Goal: Information Seeking & Learning: Learn about a topic

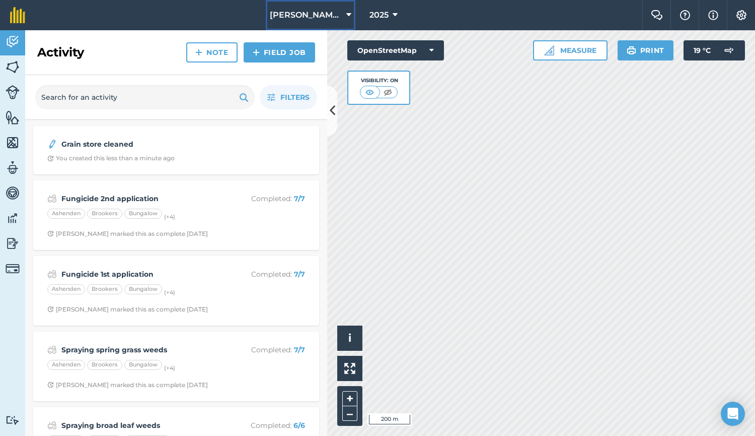
click at [301, 9] on span "[PERSON_NAME] Barn" at bounding box center [306, 15] width 73 height 12
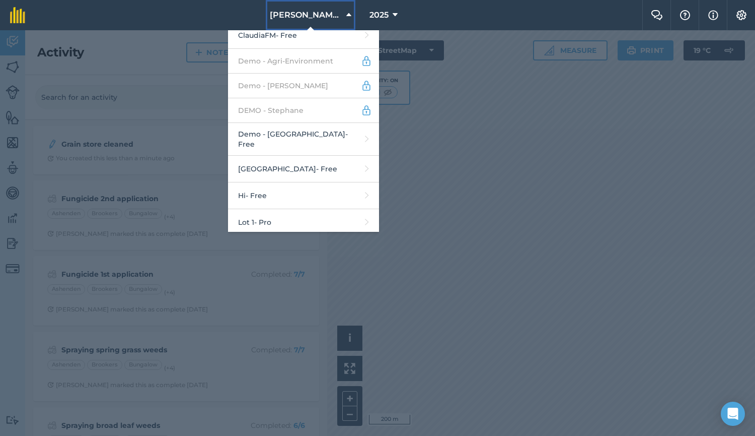
scroll to position [273, 0]
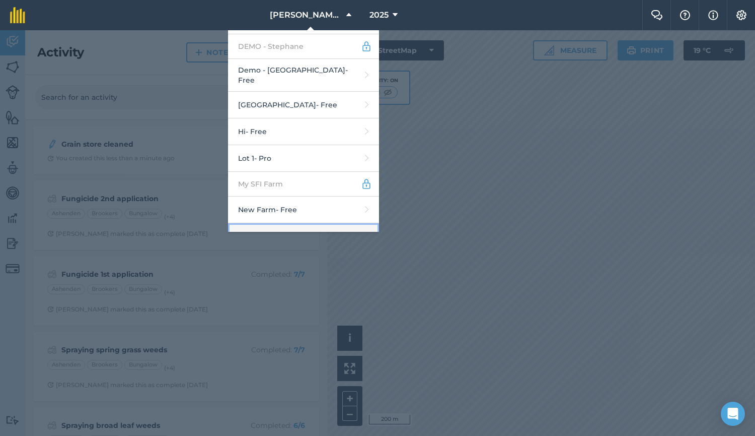
click at [322, 226] on link "Old Farm - Pro" at bounding box center [303, 236] width 151 height 27
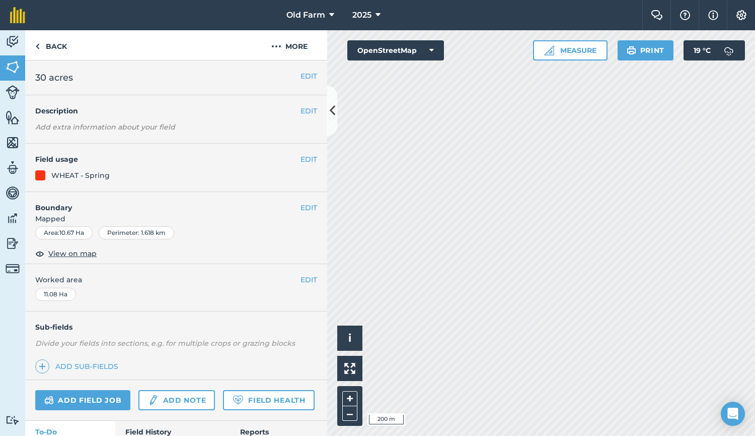
scroll to position [66, 0]
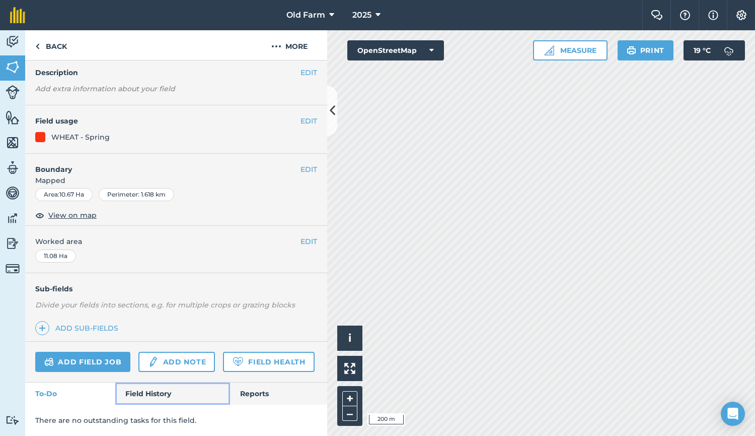
click at [170, 400] on link "Field History" at bounding box center [172, 393] width 114 height 22
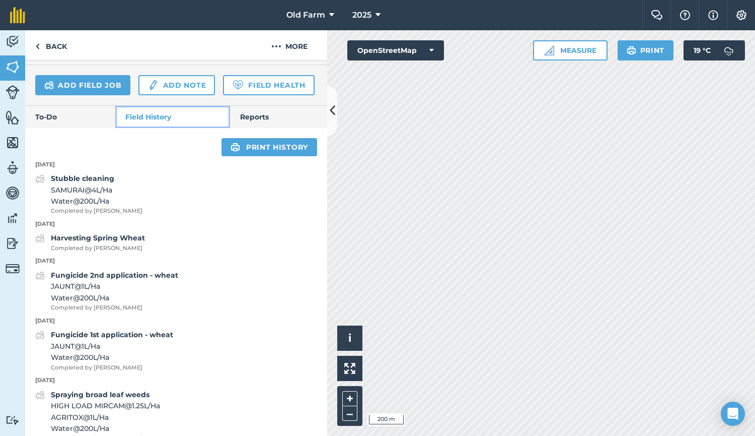
scroll to position [339, 0]
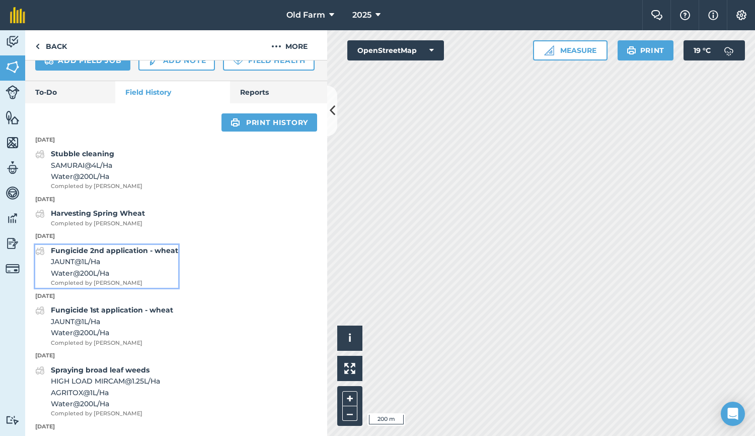
click at [115, 255] on strong "Fungicide 2nd application - wheat" at bounding box center [114, 250] width 127 height 9
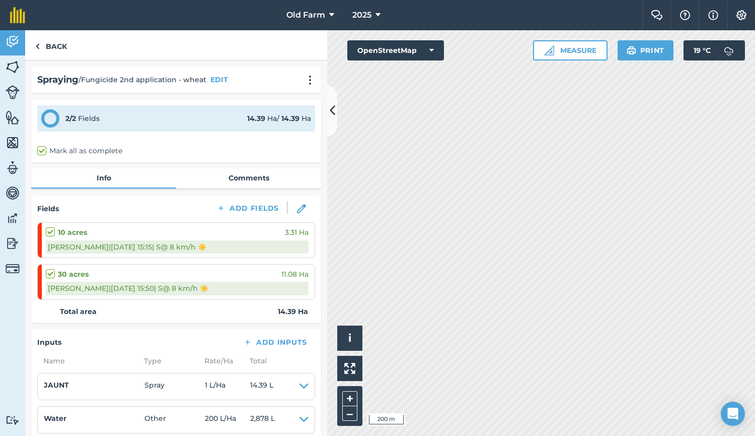
click at [136, 211] on div "Fields Add Fields" at bounding box center [176, 208] width 278 height 15
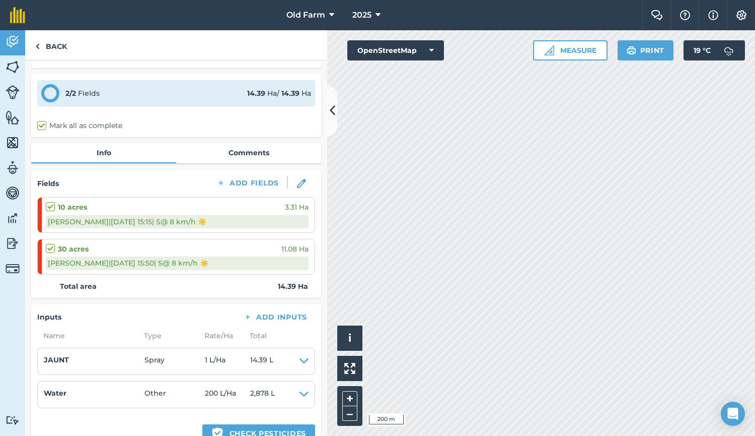
scroll to position [26, 0]
click at [53, 45] on link "Back" at bounding box center [51, 45] width 52 height 30
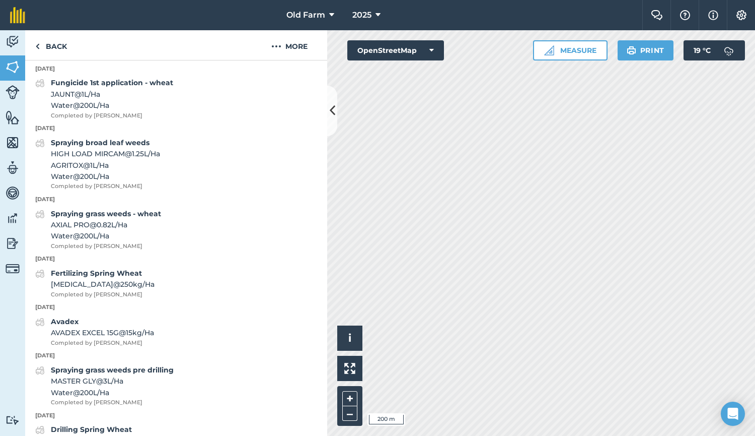
scroll to position [566, 0]
click at [87, 278] on strong "Fertilizing Spring Wheat" at bounding box center [96, 273] width 91 height 9
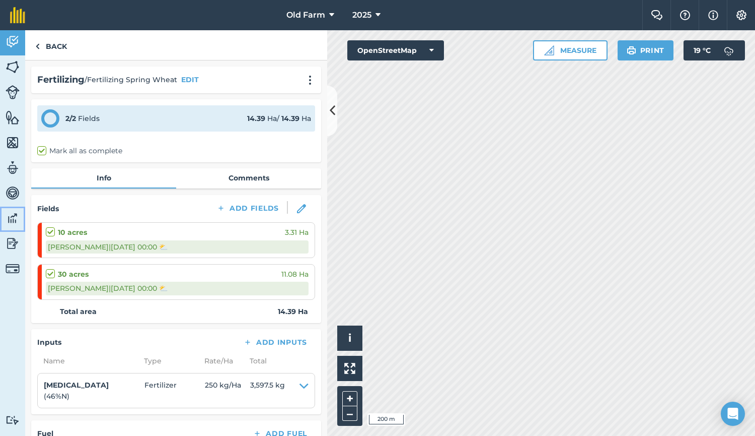
click at [13, 219] on img at bounding box center [13, 218] width 14 height 15
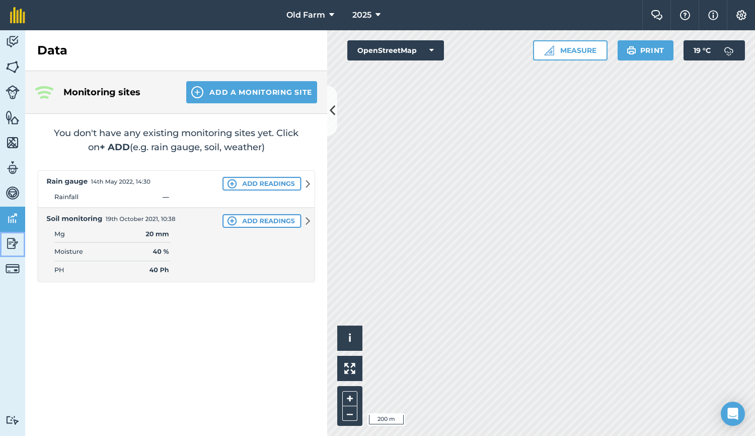
click at [11, 244] on img at bounding box center [13, 243] width 14 height 15
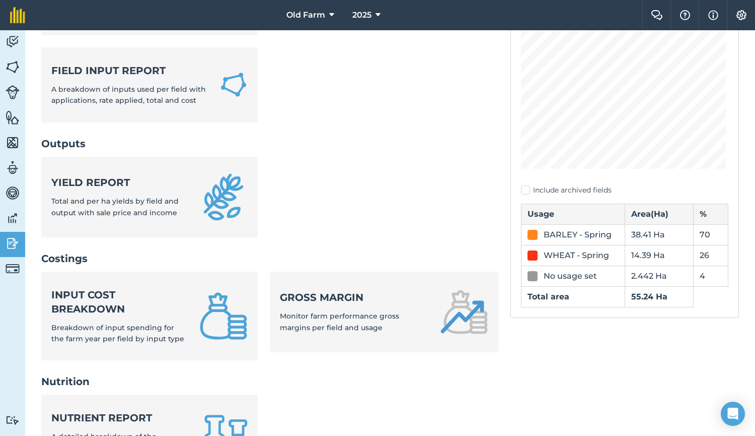
scroll to position [287, 0]
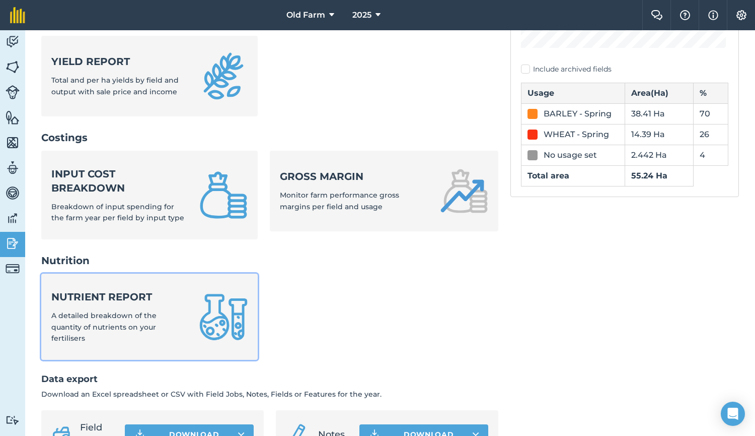
click at [162, 326] on div "Nutrient report A detailed breakdown of the quantity of nutrients on your ferti…" at bounding box center [119, 317] width 136 height 54
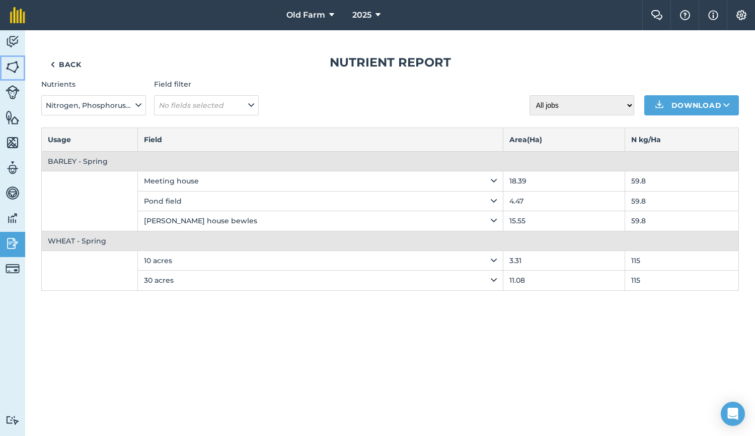
click at [14, 73] on img at bounding box center [13, 66] width 14 height 15
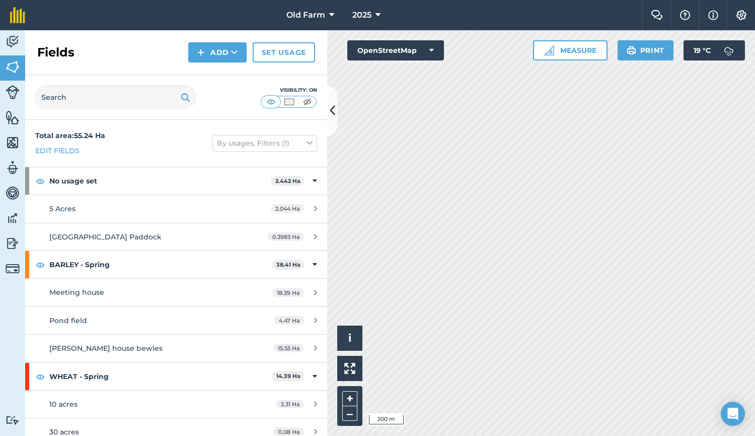
scroll to position [10, 0]
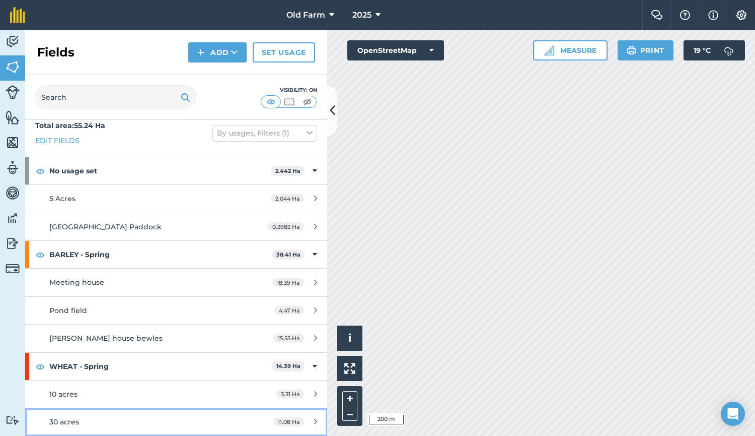
click at [91, 419] on div "30 acres" at bounding box center [143, 421] width 189 height 11
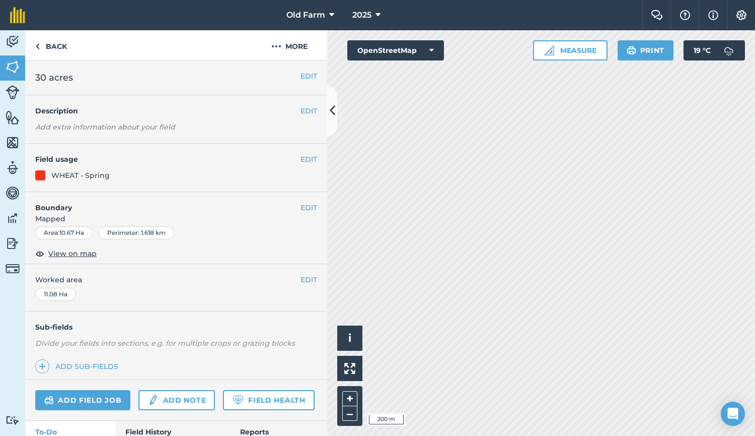
scroll to position [66, 0]
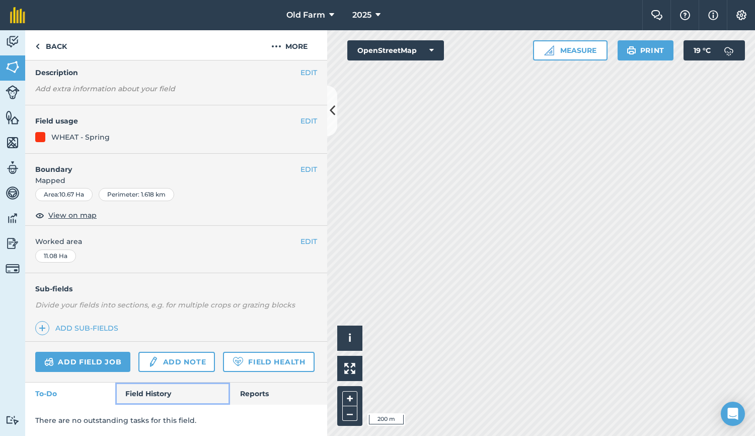
click at [171, 396] on link "Field History" at bounding box center [172, 393] width 114 height 22
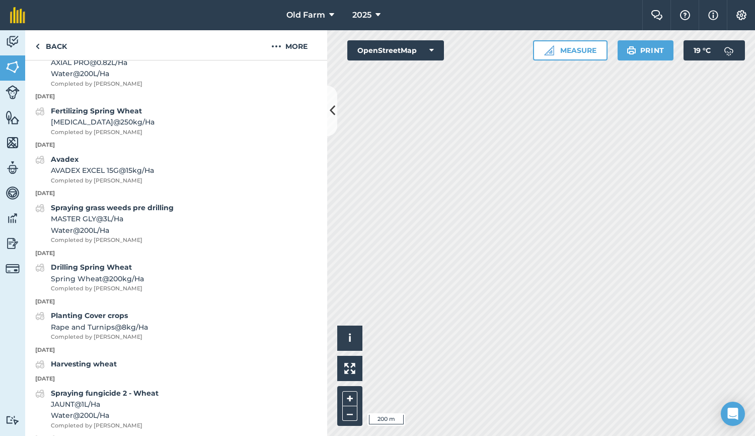
scroll to position [668, 0]
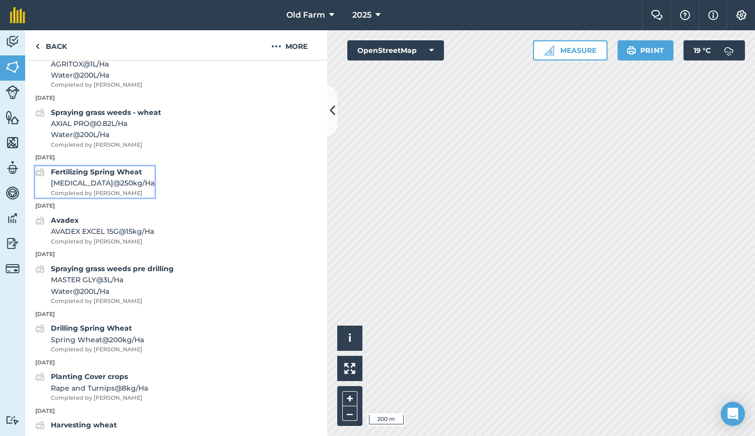
click at [90, 188] on span "[MEDICAL_DATA] @ 250 kg / Ha" at bounding box center [103, 182] width 104 height 11
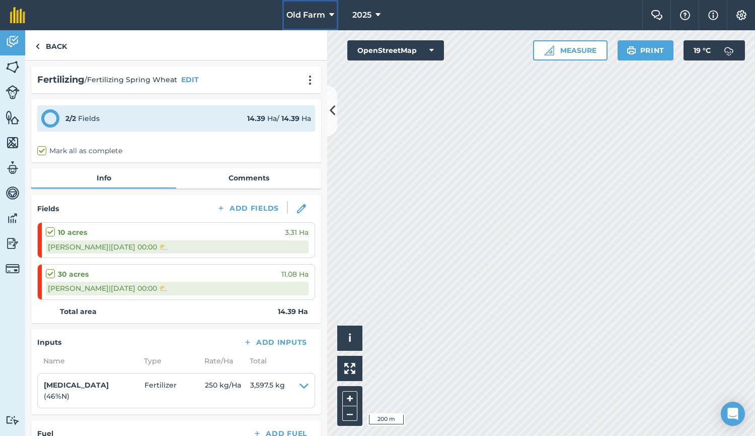
click at [311, 15] on span "Old Farm" at bounding box center [306, 15] width 39 height 12
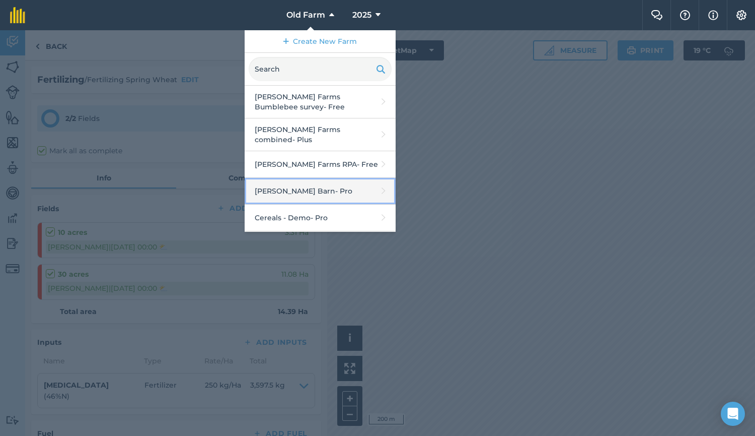
click at [301, 187] on link "[PERSON_NAME] Barn - Pro" at bounding box center [320, 191] width 151 height 27
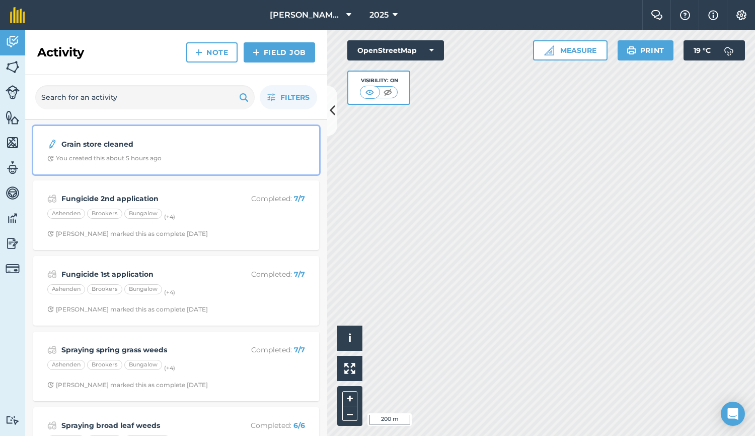
click at [204, 150] on div "Grain store cleaned You created this about 5 hours ago" at bounding box center [176, 150] width 274 height 36
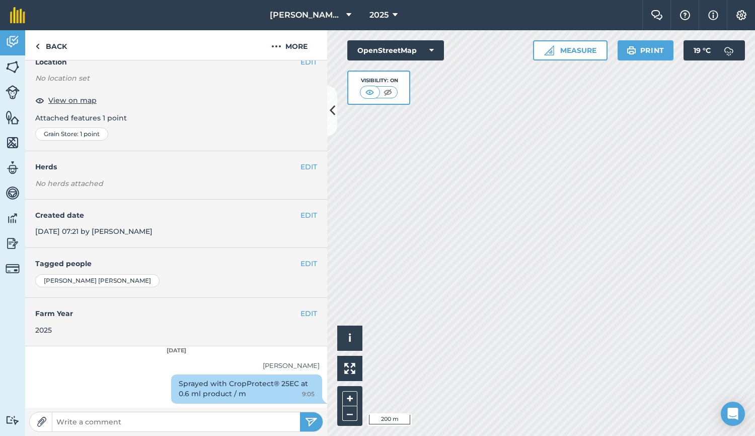
scroll to position [49, 0]
click at [231, 404] on div "Sprayed with CropProtect® 25EC at 0.6 ml product / m 9:05" at bounding box center [176, 390] width 302 height 33
click at [296, 16] on span "[PERSON_NAME] Barn" at bounding box center [306, 15] width 73 height 12
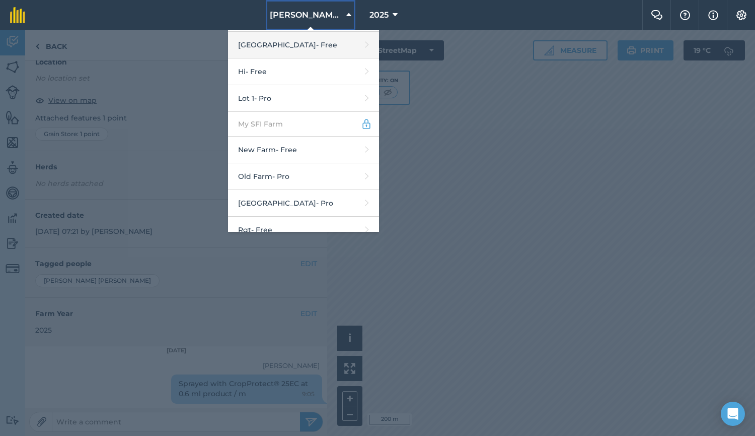
scroll to position [335, 0]
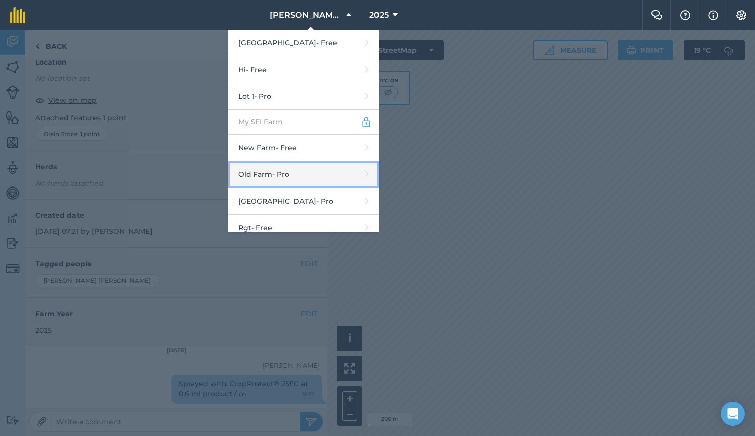
click at [338, 161] on link "Old Farm - Pro" at bounding box center [303, 174] width 151 height 27
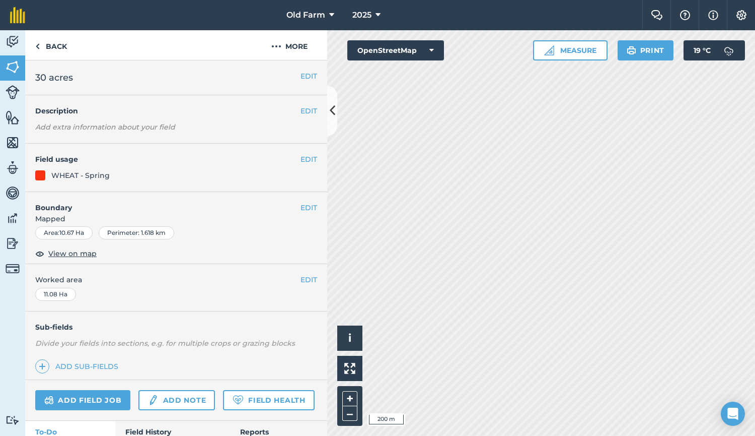
scroll to position [66, 0]
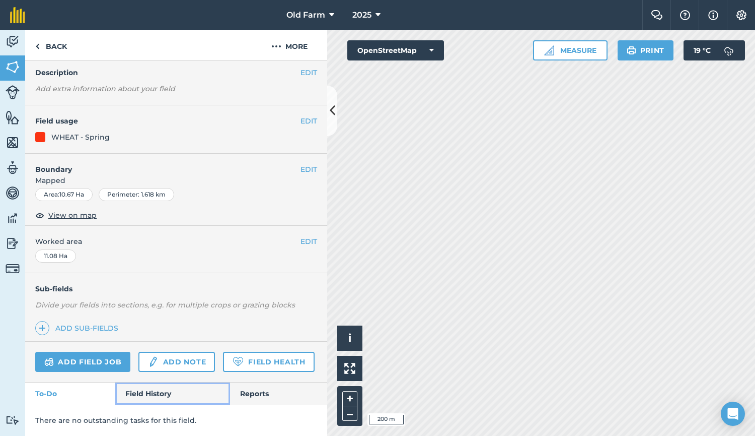
click at [185, 389] on link "Field History" at bounding box center [172, 393] width 114 height 22
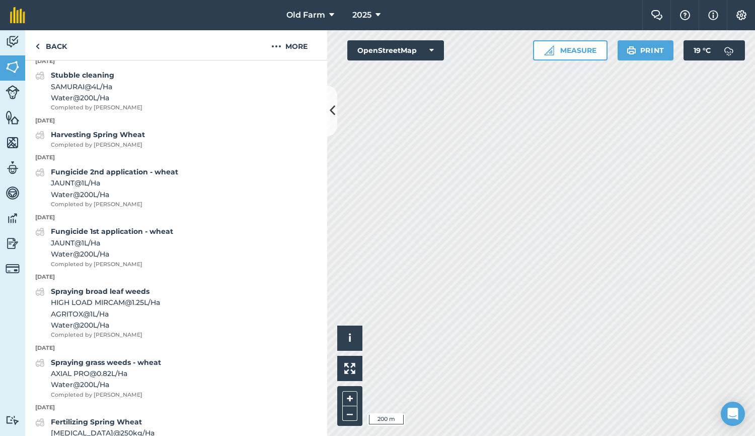
scroll to position [377, 0]
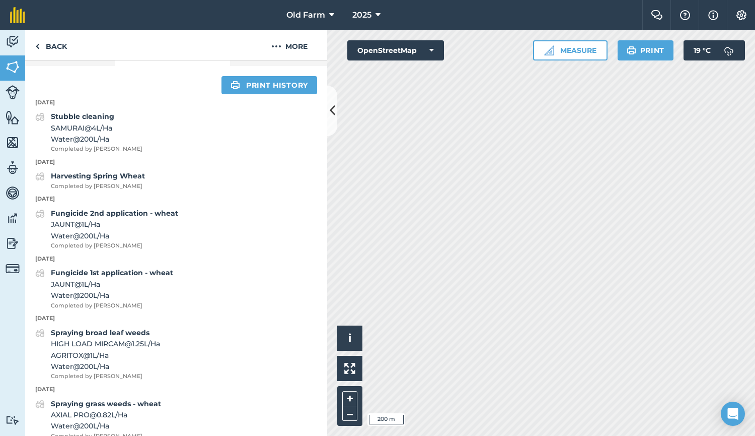
drag, startPoint x: 143, startPoint y: 97, endPoint x: 143, endPoint y: 108, distance: 10.6
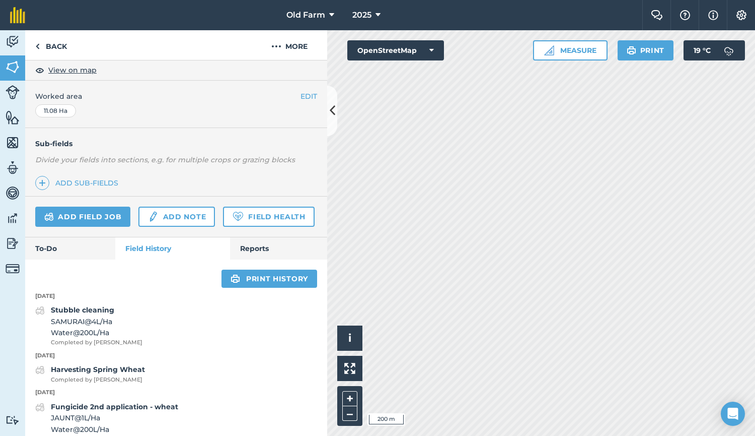
scroll to position [183, 0]
